Goal: Transaction & Acquisition: Purchase product/service

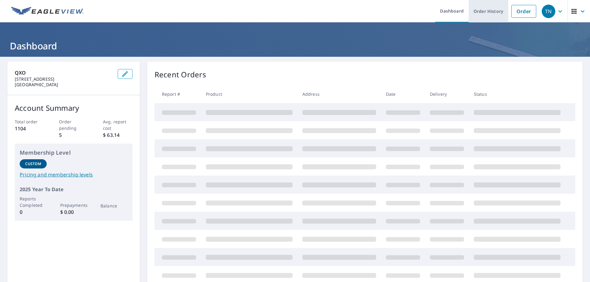
click at [518, 13] on link "Order" at bounding box center [523, 11] width 25 height 13
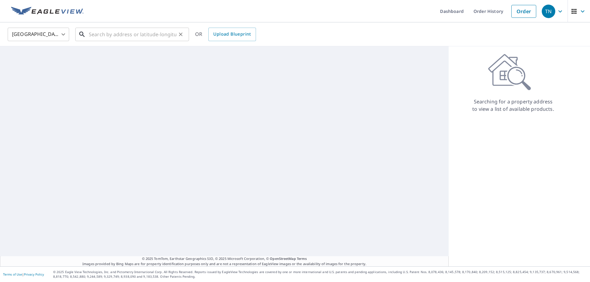
click at [96, 35] on input "text" at bounding box center [133, 34] width 88 height 17
paste input "4265 COUNTY 123"
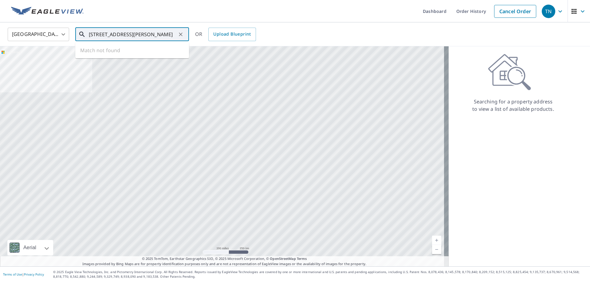
click at [122, 34] on input "[STREET_ADDRESS][PERSON_NAME]" at bounding box center [133, 34] width 88 height 17
click at [167, 36] on input "[STREET_ADDRESS][PERSON_NAME]" at bounding box center [133, 34] width 88 height 17
click at [133, 54] on span "[STREET_ADDRESS]" at bounding box center [136, 52] width 96 height 7
type input "[STREET_ADDRESS][PERSON_NAME]"
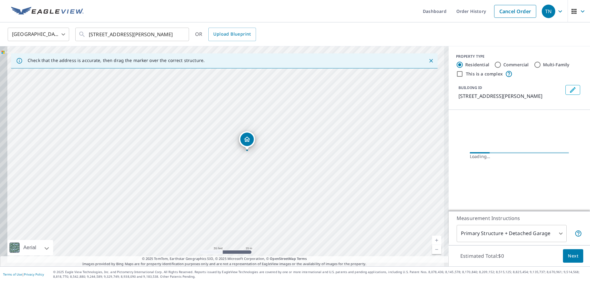
drag, startPoint x: 195, startPoint y: 171, endPoint x: 198, endPoint y: 163, distance: 8.5
click at [198, 163] on div "[STREET_ADDRESS][PERSON_NAME]" at bounding box center [224, 156] width 449 height 220
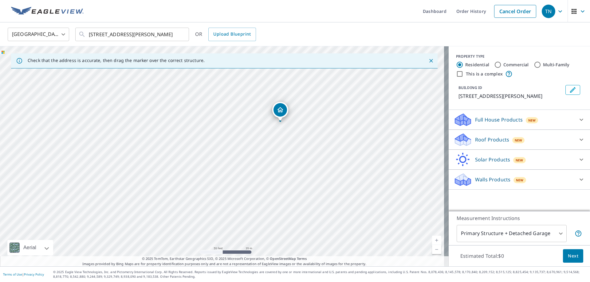
drag, startPoint x: 254, startPoint y: 191, endPoint x: 310, endPoint y: 156, distance: 66.2
click at [310, 156] on div "[STREET_ADDRESS][PERSON_NAME]" at bounding box center [224, 156] width 449 height 220
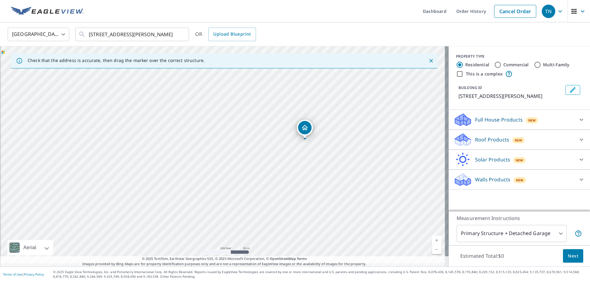
drag, startPoint x: 305, startPoint y: 174, endPoint x: 307, endPoint y: 157, distance: 16.8
click at [308, 157] on div "[STREET_ADDRESS][PERSON_NAME]" at bounding box center [224, 156] width 449 height 220
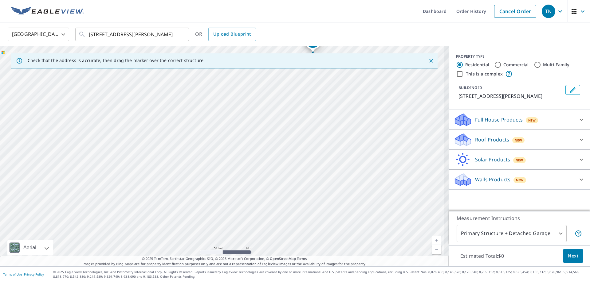
drag, startPoint x: 361, startPoint y: 196, endPoint x: 338, endPoint y: 163, distance: 40.6
click at [338, 163] on div "[STREET_ADDRESS][PERSON_NAME]" at bounding box center [224, 156] width 449 height 220
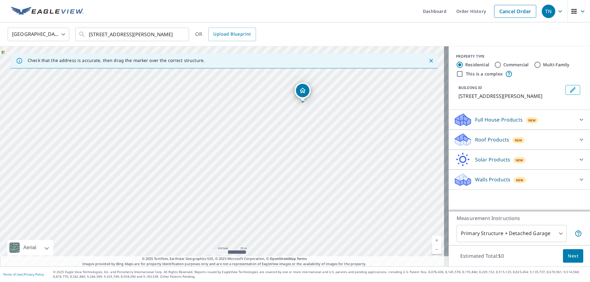
drag, startPoint x: 321, startPoint y: 137, endPoint x: 310, endPoint y: 147, distance: 15.7
click at [310, 147] on div "[STREET_ADDRESS][PERSON_NAME]" at bounding box center [224, 156] width 449 height 220
click at [309, 142] on div "[STREET_ADDRESS][PERSON_NAME]" at bounding box center [224, 156] width 449 height 220
drag, startPoint x: 319, startPoint y: 120, endPoint x: 296, endPoint y: 136, distance: 27.8
click at [296, 136] on div "[STREET_ADDRESS][PERSON_NAME]" at bounding box center [224, 156] width 449 height 220
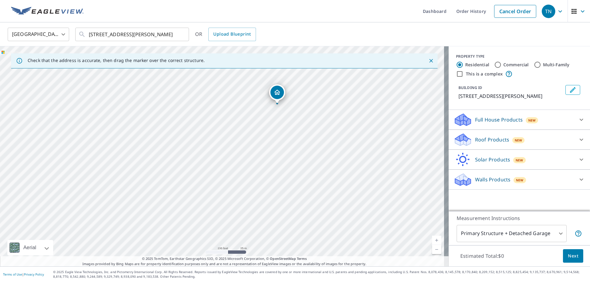
drag, startPoint x: 255, startPoint y: 142, endPoint x: 251, endPoint y: 146, distance: 5.5
click at [251, 145] on div "[STREET_ADDRESS][PERSON_NAME]" at bounding box center [224, 156] width 449 height 220
drag, startPoint x: 315, startPoint y: 173, endPoint x: 309, endPoint y: 146, distance: 27.8
click at [313, 141] on div "[STREET_ADDRESS][PERSON_NAME]" at bounding box center [224, 156] width 449 height 220
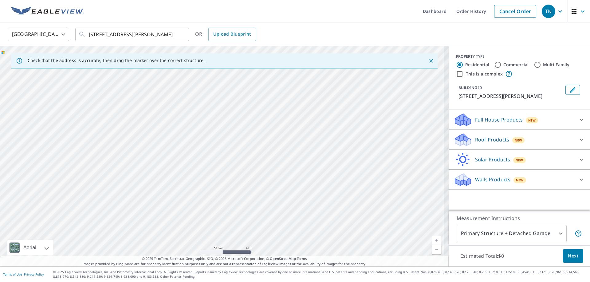
click at [299, 144] on div "[STREET_ADDRESS][PERSON_NAME]" at bounding box center [224, 156] width 449 height 220
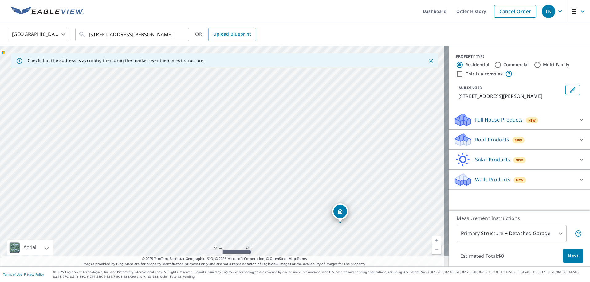
drag, startPoint x: 248, startPoint y: 167, endPoint x: 340, endPoint y: 210, distance: 102.0
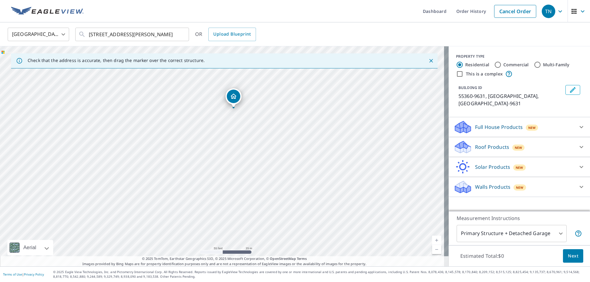
drag, startPoint x: 331, startPoint y: 135, endPoint x: 347, endPoint y: 145, distance: 19.1
click at [347, 145] on div "55360-9631, [GEOGRAPHIC_DATA]-9631" at bounding box center [224, 156] width 449 height 220
drag, startPoint x: 246, startPoint y: 105, endPoint x: 180, endPoint y: 212, distance: 125.0
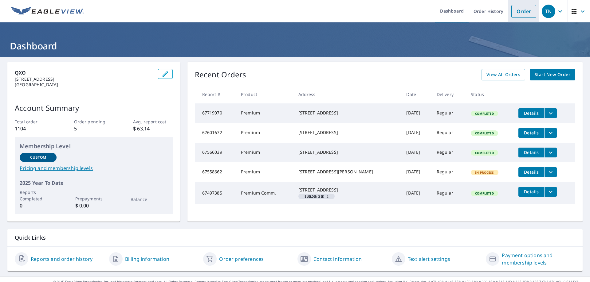
click at [517, 11] on link "Order" at bounding box center [523, 11] width 25 height 13
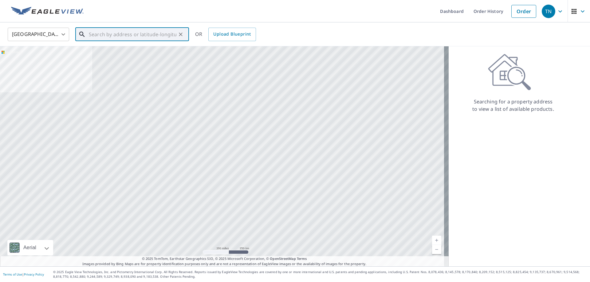
click at [126, 36] on input "text" at bounding box center [133, 34] width 88 height 17
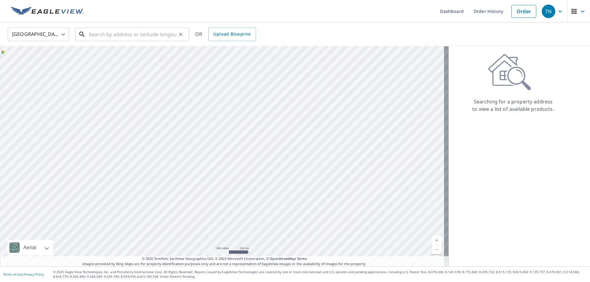
click at [156, 34] on input "text" at bounding box center [133, 34] width 88 height 17
paste input "4265 COUNTY RD 123 MAYER MN 55360"
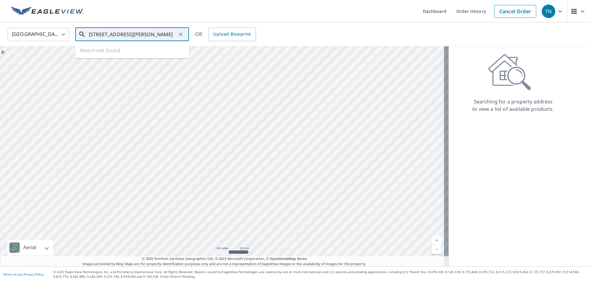
scroll to position [0, 16]
click at [131, 59] on p "[PERSON_NAME][GEOGRAPHIC_DATA]" at bounding box center [136, 59] width 96 height 6
type input "[STREET_ADDRESS][PERSON_NAME]"
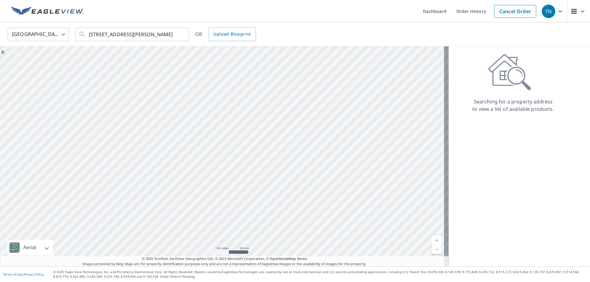
scroll to position [0, 0]
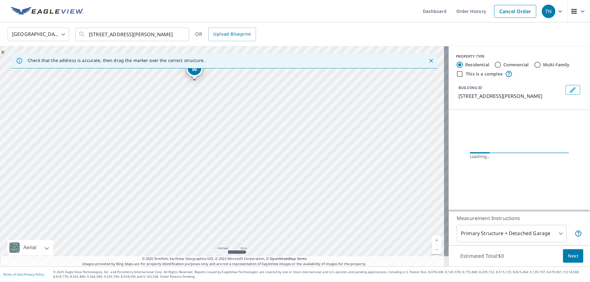
drag, startPoint x: 198, startPoint y: 92, endPoint x: 201, endPoint y: 101, distance: 9.8
click at [201, 101] on div "[STREET_ADDRESS][PERSON_NAME]" at bounding box center [224, 156] width 449 height 220
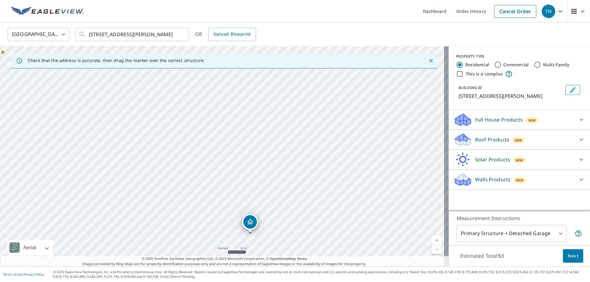
drag, startPoint x: 226, startPoint y: 148, endPoint x: 251, endPoint y: 227, distance: 82.6
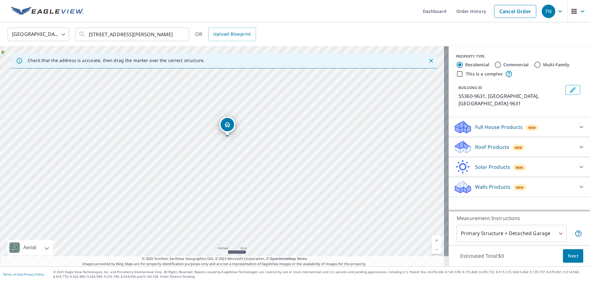
drag, startPoint x: 199, startPoint y: 174, endPoint x: 201, endPoint y: 166, distance: 8.6
click at [201, 166] on div "55360-9631, [GEOGRAPHIC_DATA]-9631" at bounding box center [224, 156] width 449 height 220
click at [549, 127] on div "Full House Products New" at bounding box center [514, 127] width 120 height 14
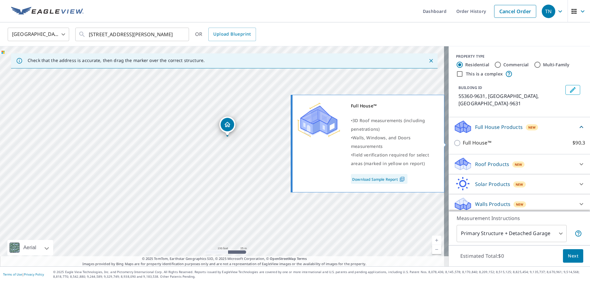
click at [528, 128] on span "New" at bounding box center [532, 127] width 8 height 5
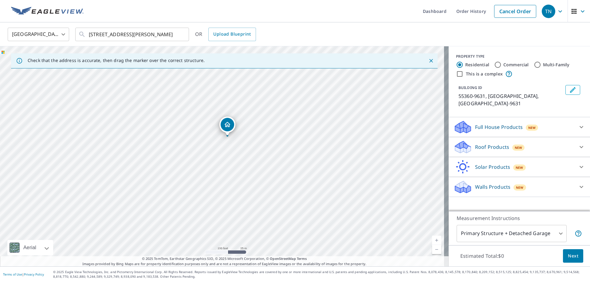
click at [495, 148] on p "Roof Products" at bounding box center [492, 147] width 34 height 7
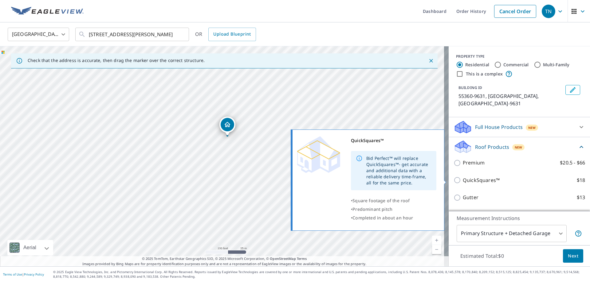
click at [469, 162] on p "Premium" at bounding box center [474, 163] width 22 height 8
click at [463, 162] on input "Premium $20.5 - $66" at bounding box center [458, 162] width 9 height 7
checkbox input "true"
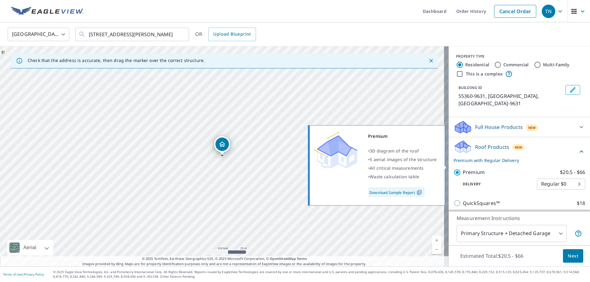
scroll to position [78, 0]
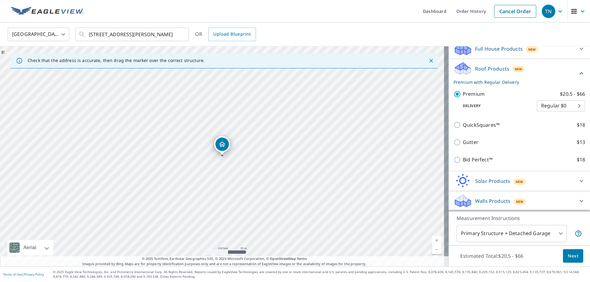
click at [575, 262] on button "Next" at bounding box center [573, 257] width 20 height 14
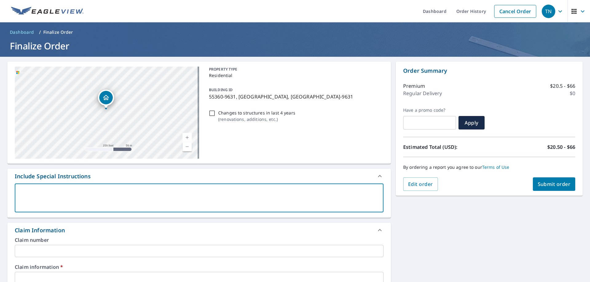
drag, startPoint x: 179, startPoint y: 205, endPoint x: 188, endPoint y: 191, distance: 16.1
click at [187, 181] on div "Include Special Instructions x ​" at bounding box center [198, 193] width 383 height 49
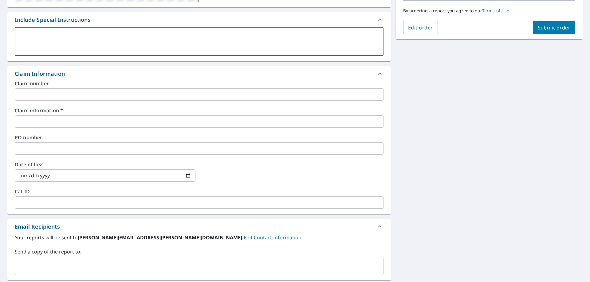
scroll to position [164, 0]
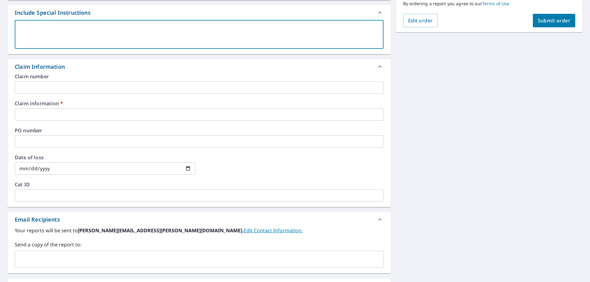
click at [81, 135] on div "PO number ​" at bounding box center [199, 138] width 369 height 20
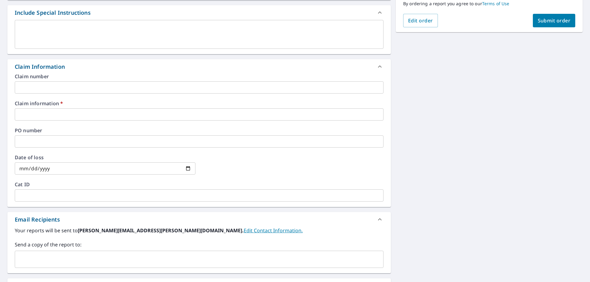
click at [79, 107] on div "Claim information   * ​" at bounding box center [199, 111] width 369 height 20
click at [81, 111] on input "text" at bounding box center [199, 114] width 369 height 12
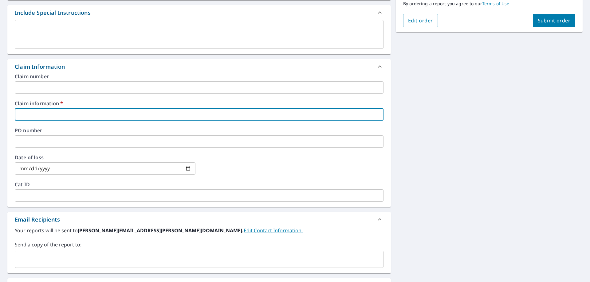
drag, startPoint x: 70, startPoint y: 258, endPoint x: 66, endPoint y: 254, distance: 5.7
click at [67, 257] on input "text" at bounding box center [195, 260] width 354 height 12
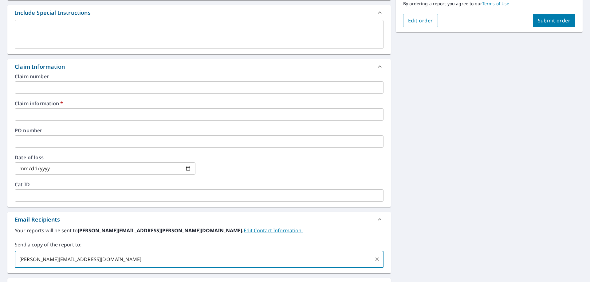
type input "jesse.fix@qxo.com"
checkbox input "true"
type input "Jon.s@qxo.com"
checkbox input "true"
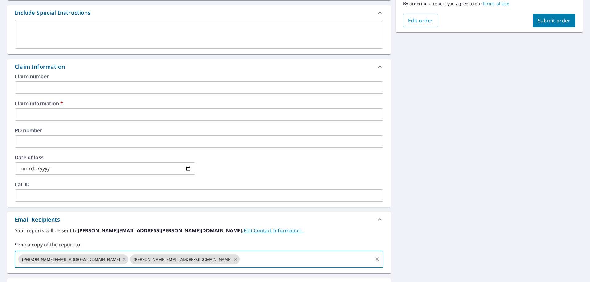
scroll to position [82, 0]
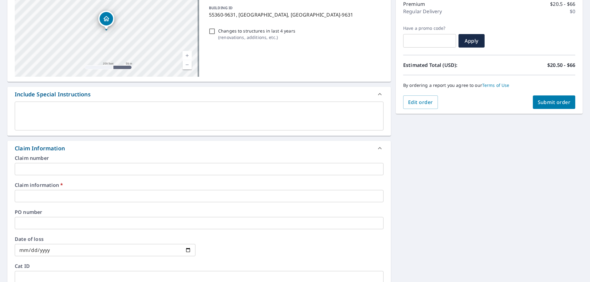
drag, startPoint x: 95, startPoint y: 191, endPoint x: 111, endPoint y: 195, distance: 16.1
click at [95, 191] on input "text" at bounding box center [199, 196] width 369 height 12
paste input "651674"
type input "651674"
checkbox input "true"
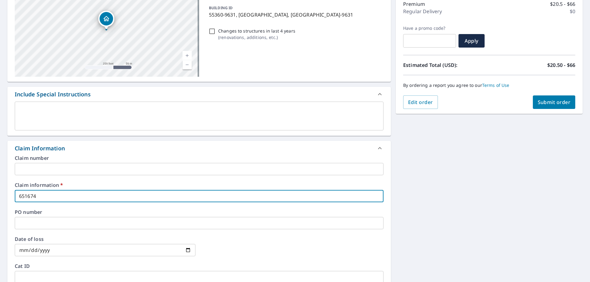
type input "651674"
click at [562, 101] on span "Submit order" at bounding box center [554, 102] width 33 height 7
checkbox input "true"
